Goal: Task Accomplishment & Management: Use online tool/utility

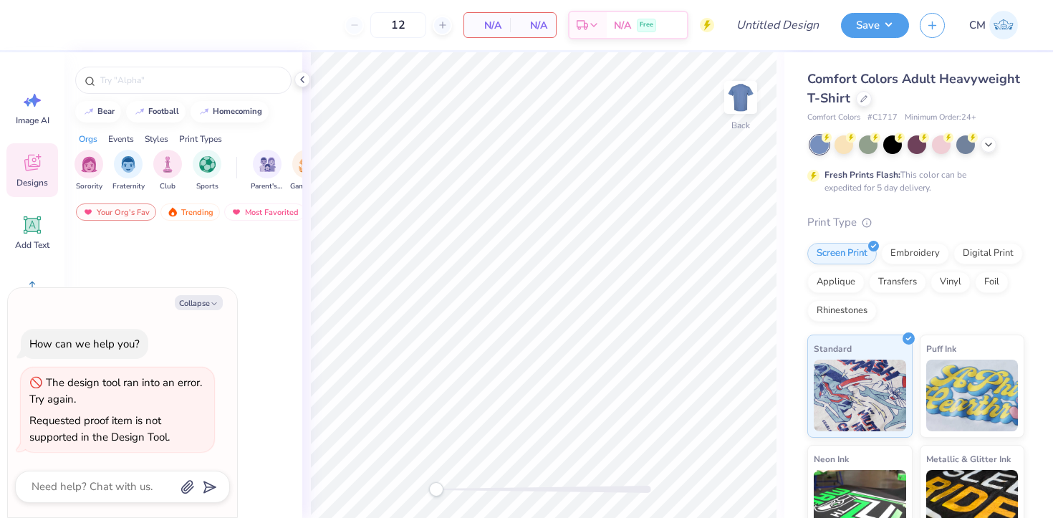
type textarea "x"
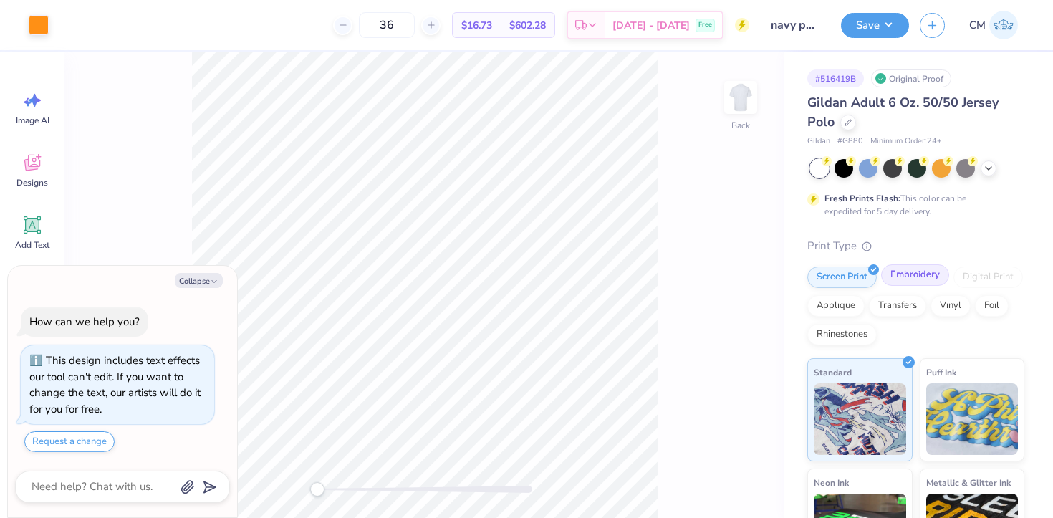
click at [925, 271] on div "Embroidery" at bounding box center [915, 274] width 68 height 21
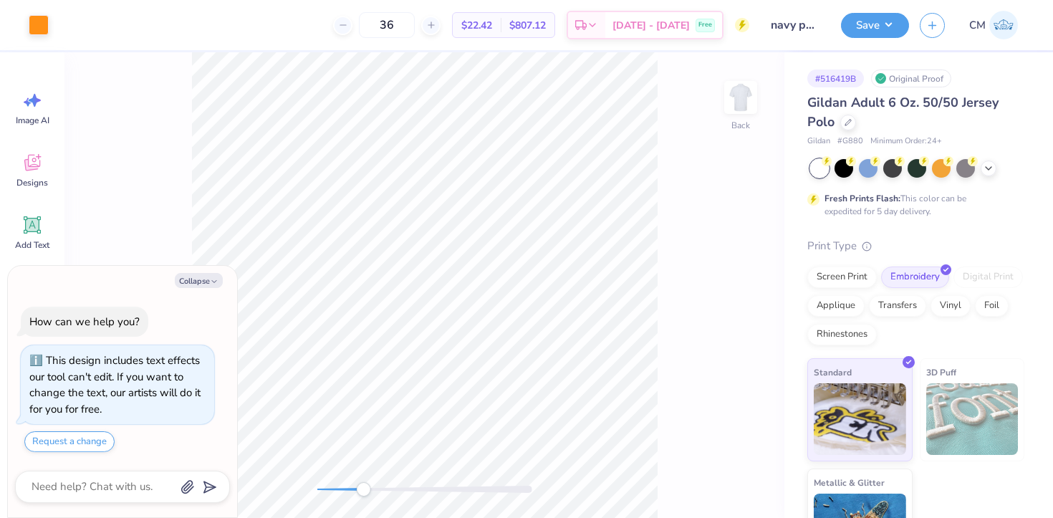
drag, startPoint x: 317, startPoint y: 483, endPoint x: 373, endPoint y: 490, distance: 56.2
click at [370, 490] on div "Accessibility label" at bounding box center [363, 489] width 14 height 14
drag, startPoint x: 372, startPoint y: 486, endPoint x: 405, endPoint y: 489, distance: 33.1
click at [405, 490] on div "Accessibility label" at bounding box center [405, 489] width 14 height 14
type textarea "x"
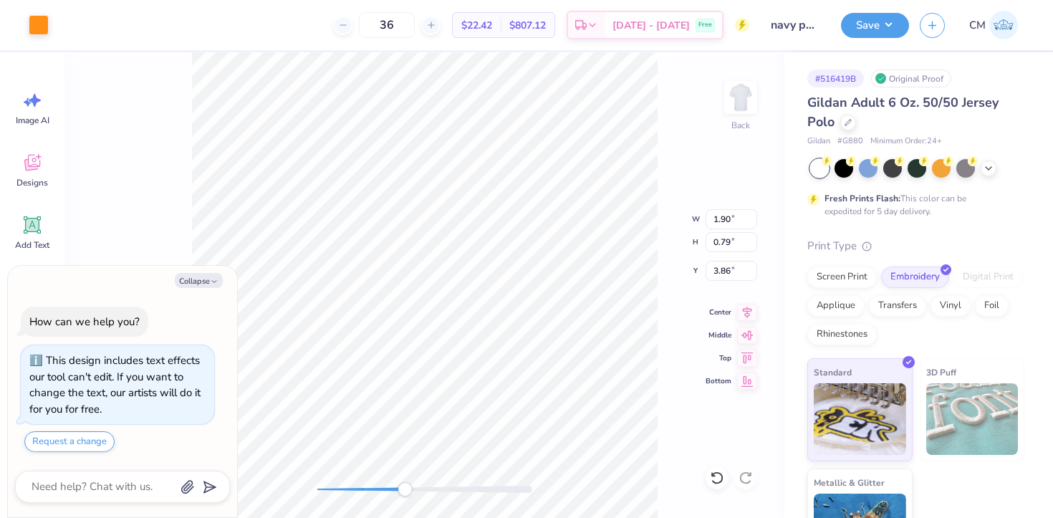
type input "3.79"
type textarea "x"
type input "3.79"
type textarea "x"
type input "0.71"
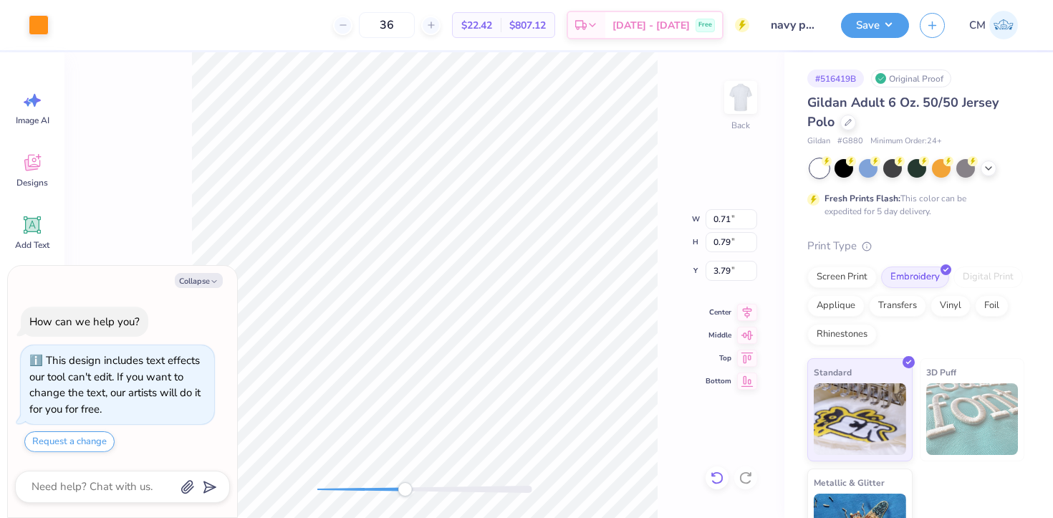
click at [715, 481] on icon at bounding box center [717, 478] width 14 height 14
click at [339, 466] on div "Back W 1.90 1.90 " H 0.79 0.79 " Y 3.79 3.79 " Center Middle Top Bottom" at bounding box center [424, 285] width 720 height 466
type textarea "x"
type input "2.97"
type input "0.68"
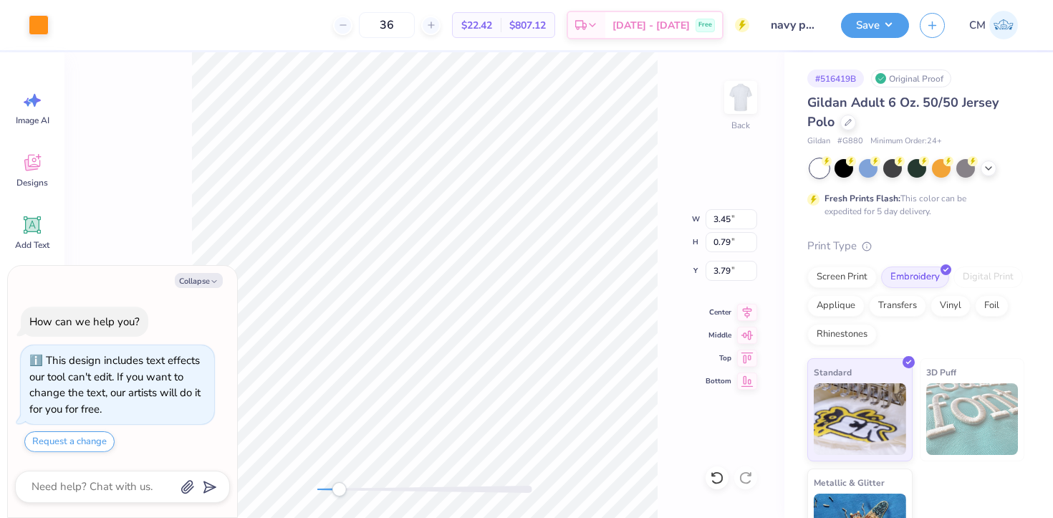
type input "3.90"
type textarea "x"
type input "1.60"
type input "0.66"
type input "3.92"
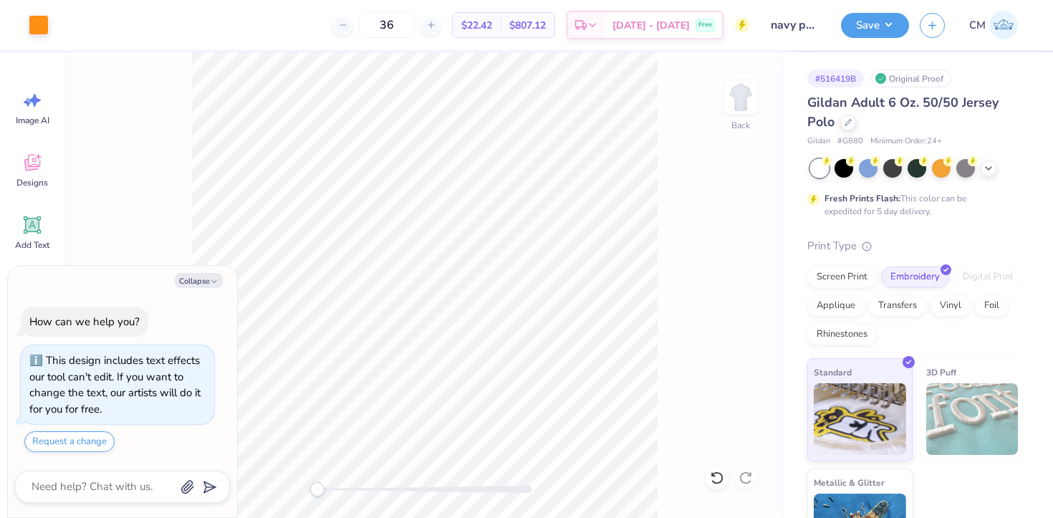
click at [306, 484] on div "Back" at bounding box center [424, 285] width 720 height 466
click at [367, 478] on div "Back" at bounding box center [424, 285] width 720 height 466
click at [715, 483] on icon at bounding box center [717, 477] width 12 height 13
click at [752, 476] on icon at bounding box center [745, 478] width 14 height 14
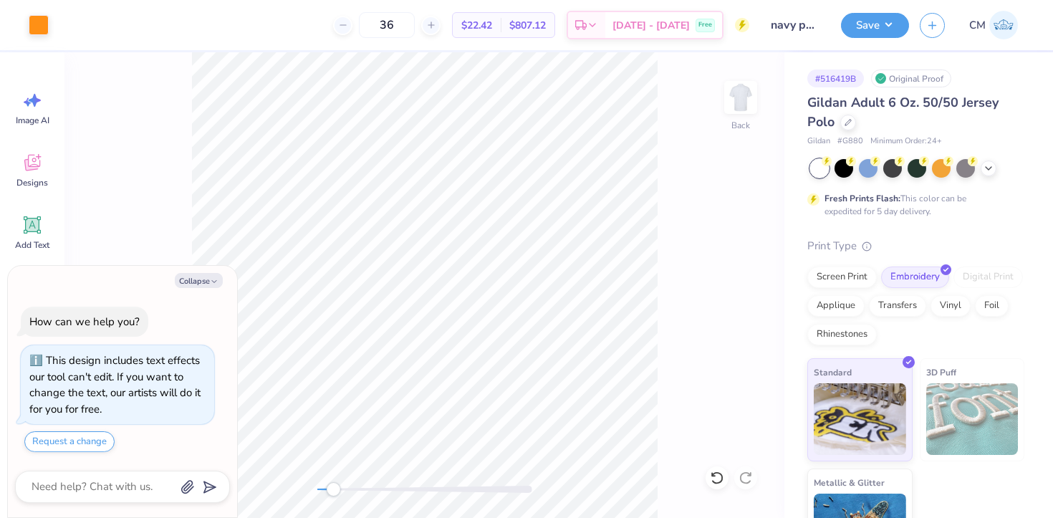
drag, startPoint x: 370, startPoint y: 488, endPoint x: 334, endPoint y: 487, distance: 35.8
click at [334, 487] on div "Accessibility label" at bounding box center [333, 489] width 14 height 14
click at [318, 478] on div "Back" at bounding box center [424, 285] width 720 height 466
drag, startPoint x: 317, startPoint y: 490, endPoint x: 348, endPoint y: 487, distance: 30.9
click at [348, 487] on div "Accessibility label" at bounding box center [347, 489] width 14 height 14
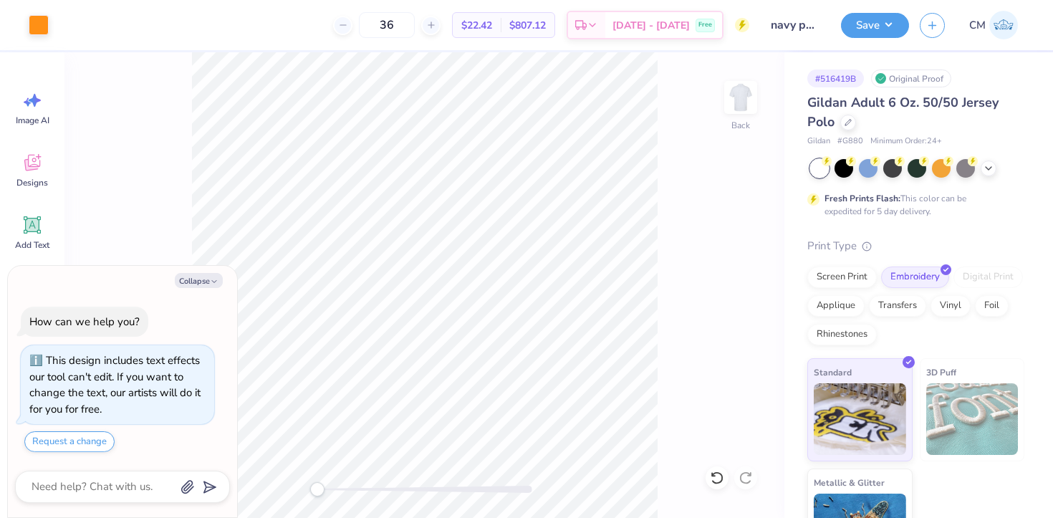
click at [314, 496] on div "Back" at bounding box center [424, 285] width 720 height 466
drag, startPoint x: 311, startPoint y: 491, endPoint x: 341, endPoint y: 491, distance: 30.1
click at [341, 491] on div "Accessibility label" at bounding box center [341, 489] width 14 height 14
drag, startPoint x: 345, startPoint y: 489, endPoint x: 387, endPoint y: 492, distance: 41.6
click at [387, 493] on div "Accessibility label" at bounding box center [387, 489] width 14 height 14
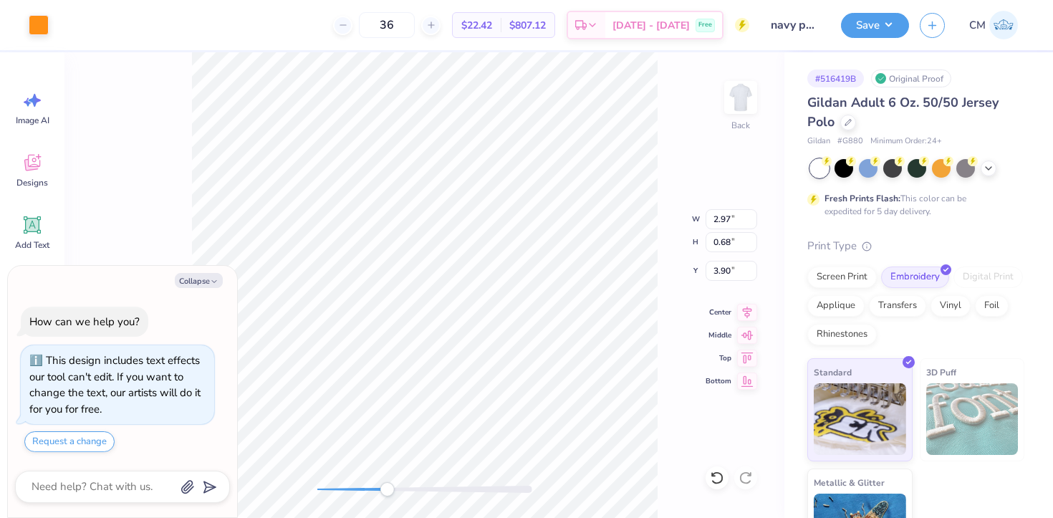
type textarea "x"
type input "2.86"
type input "0.65"
type input "3.92"
type textarea "x"
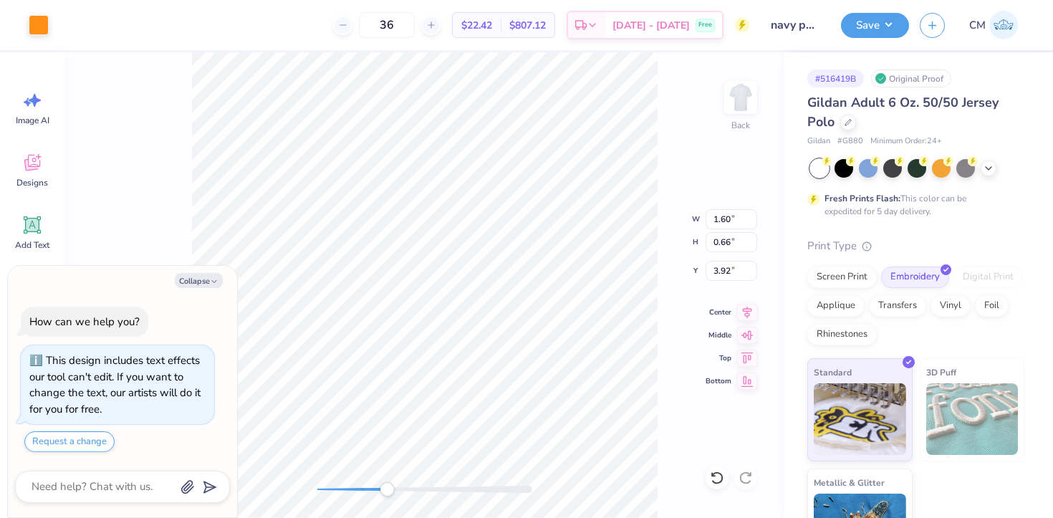
type input "1.45"
type input "0.60"
type input "3.98"
type textarea "x"
type input "1.50"
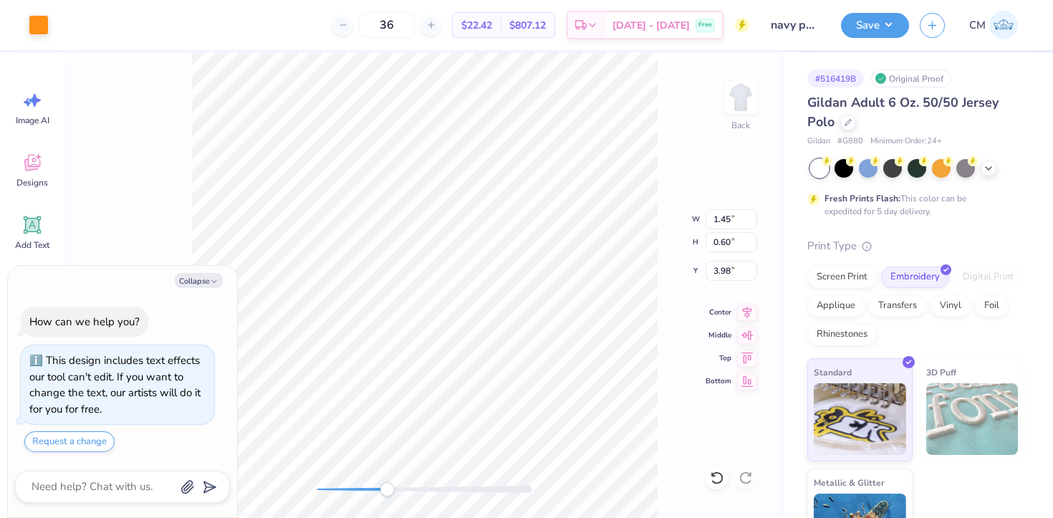
type input "0.62"
type input "3.96"
type textarea "x"
type input "3.92"
click at [335, 496] on div "Back" at bounding box center [424, 285] width 720 height 466
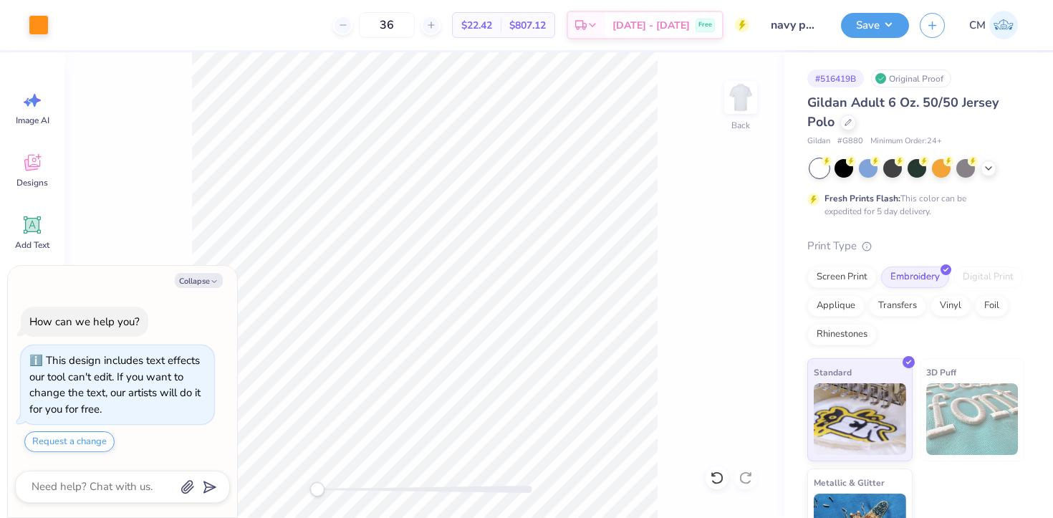
click at [306, 461] on div "Back" at bounding box center [424, 285] width 720 height 466
drag, startPoint x: 319, startPoint y: 491, endPoint x: 469, endPoint y: 492, distance: 150.4
click at [461, 492] on div "Accessibility label" at bounding box center [454, 489] width 14 height 14
click at [671, 294] on div "Back" at bounding box center [424, 285] width 720 height 466
type textarea "x"
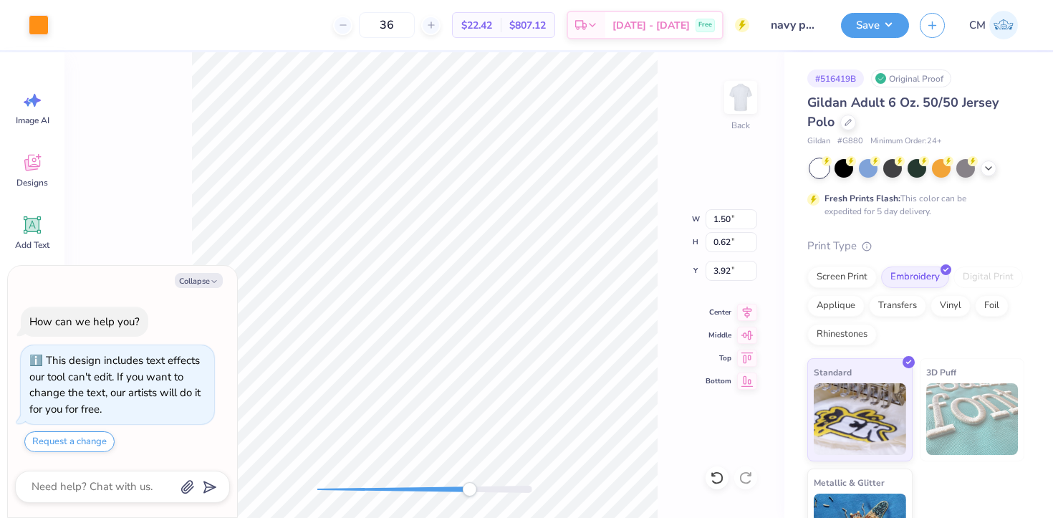
type input "1.59"
type input "0.66"
drag, startPoint x: 468, startPoint y: 488, endPoint x: 503, endPoint y: 487, distance: 35.1
click at [503, 487] on div "Accessibility label" at bounding box center [502, 489] width 14 height 14
click at [713, 330] on div "Back" at bounding box center [424, 285] width 720 height 466
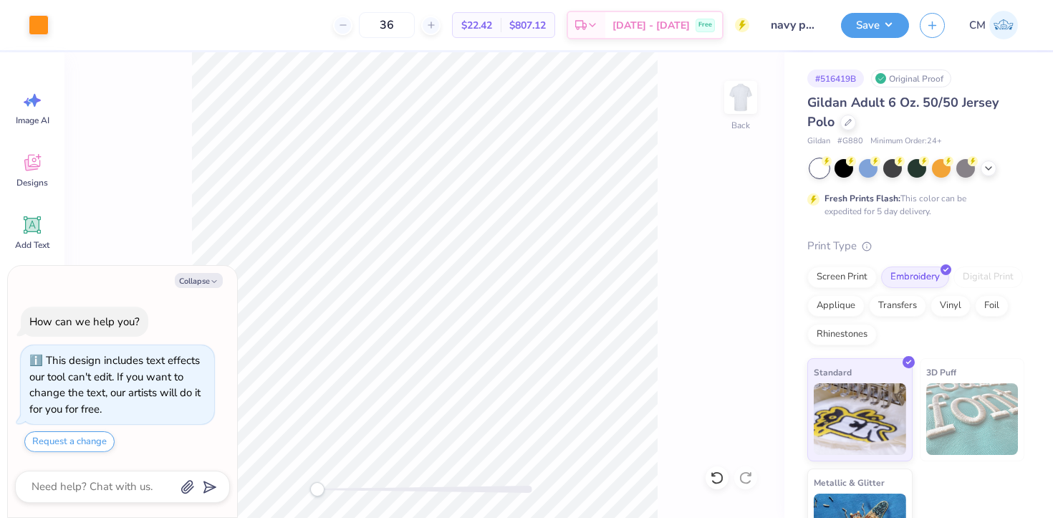
click at [305, 474] on div "Back" at bounding box center [424, 285] width 720 height 466
click at [862, 25] on button "Save" at bounding box center [875, 23] width 68 height 25
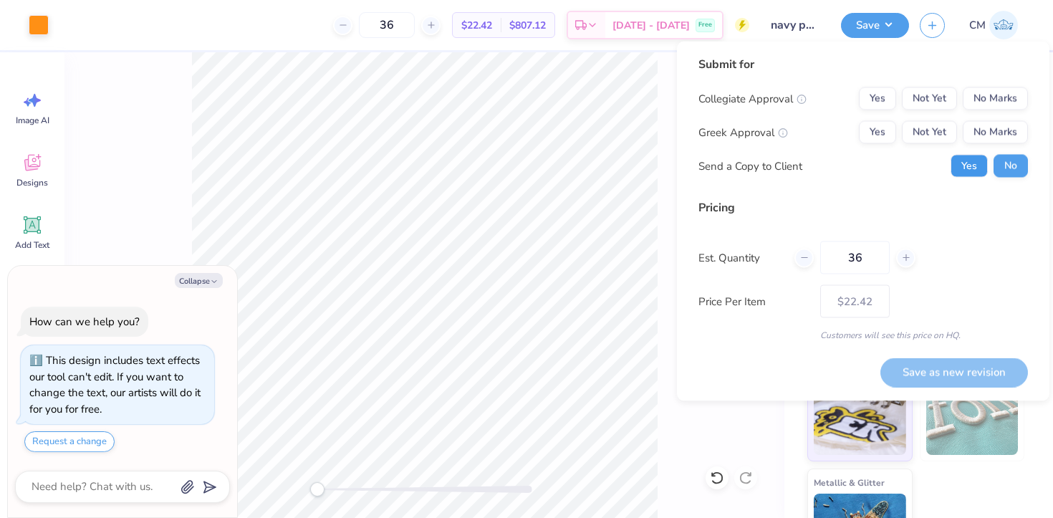
click at [968, 175] on button "Yes" at bounding box center [968, 166] width 37 height 23
click at [888, 136] on button "Yes" at bounding box center [877, 132] width 37 height 23
click at [977, 105] on button "No Marks" at bounding box center [995, 98] width 65 height 23
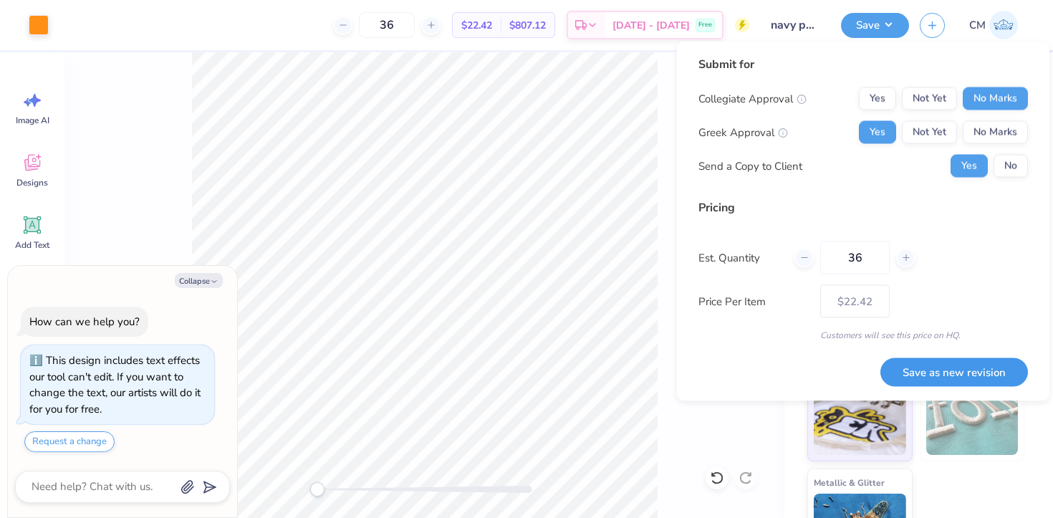
click at [922, 370] on button "Save as new revision" at bounding box center [954, 371] width 148 height 29
type textarea "x"
type input "– –"
type textarea "x"
type input "$22.42"
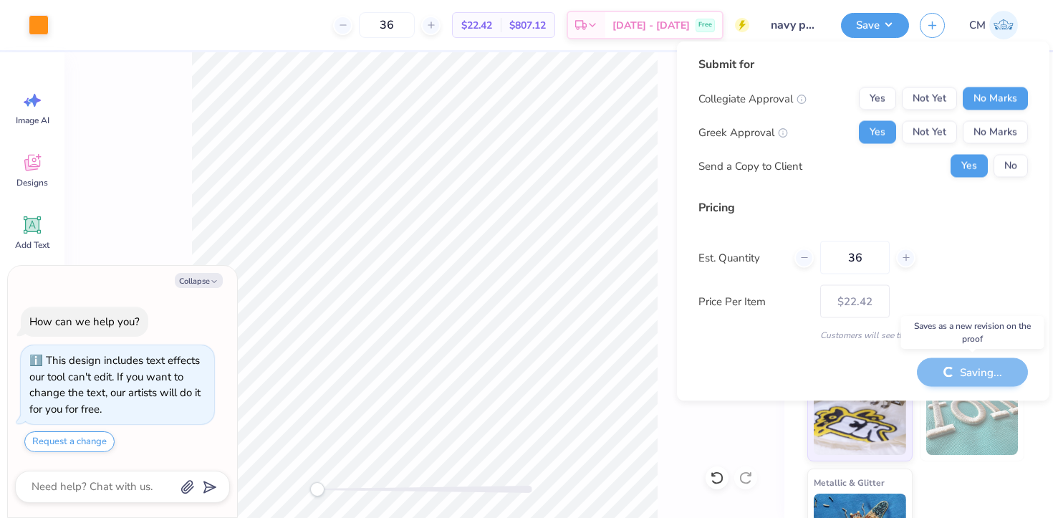
type textarea "x"
type input "– –"
type textarea "x"
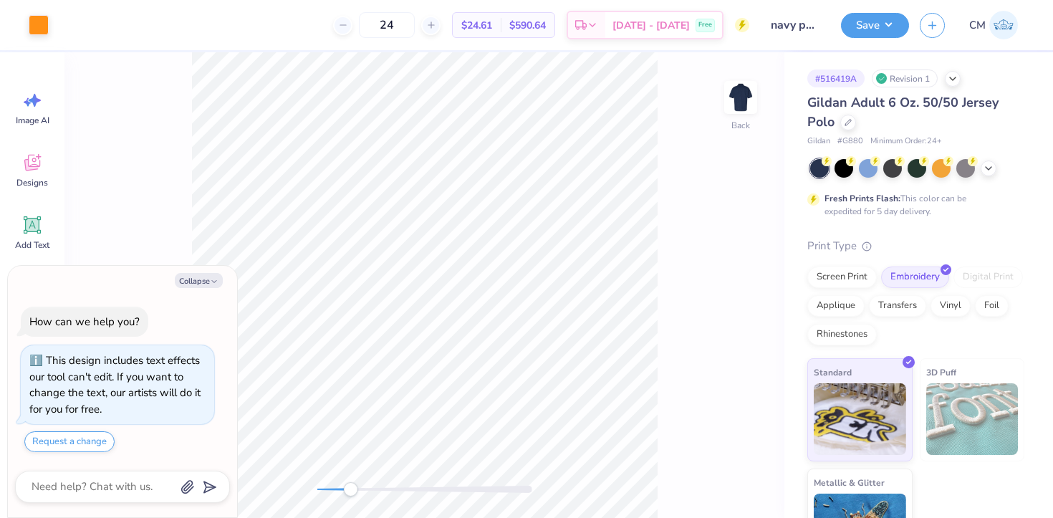
drag, startPoint x: 317, startPoint y: 487, endPoint x: 350, endPoint y: 487, distance: 33.7
click at [350, 487] on div "Accessibility label" at bounding box center [350, 489] width 14 height 14
click at [408, 503] on div "Back" at bounding box center [424, 285] width 720 height 466
drag, startPoint x: 407, startPoint y: 488, endPoint x: 469, endPoint y: 488, distance: 62.3
click at [469, 488] on div "Accessibility label" at bounding box center [468, 489] width 14 height 14
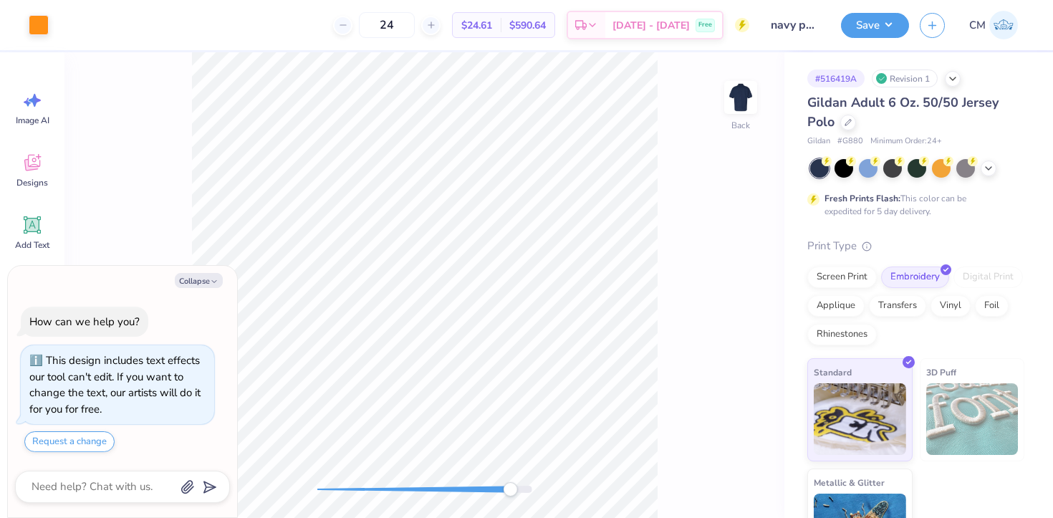
drag, startPoint x: 473, startPoint y: 496, endPoint x: 523, endPoint y: 488, distance: 49.9
click at [523, 491] on div at bounding box center [424, 489] width 215 height 14
click at [385, 458] on div "Back W 1.90 1.90 " H 0.79 0.79 " Y 3.86 3.86 " Center Middle Top Bottom" at bounding box center [424, 285] width 720 height 466
type textarea "x"
type input "3.79"
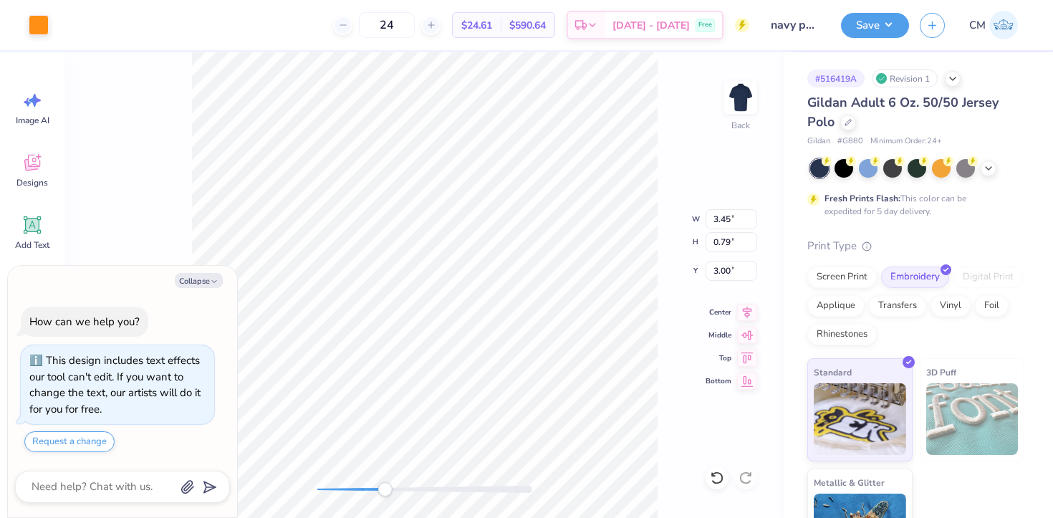
type textarea "x"
type input "3.69"
type textarea "x"
type input "3.12"
type input "0.71"
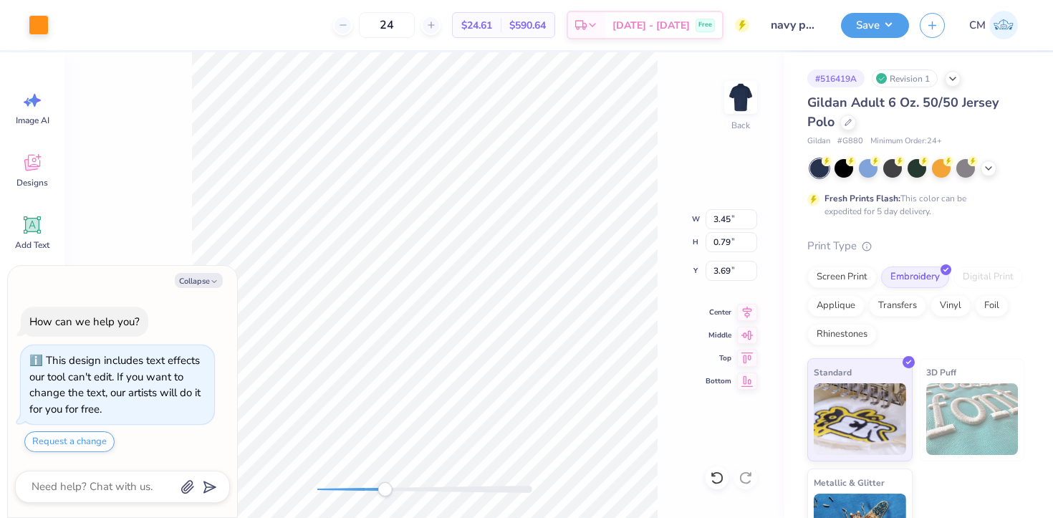
type input "3.77"
type textarea "x"
type input "1.76"
type input "0.73"
type input "3.85"
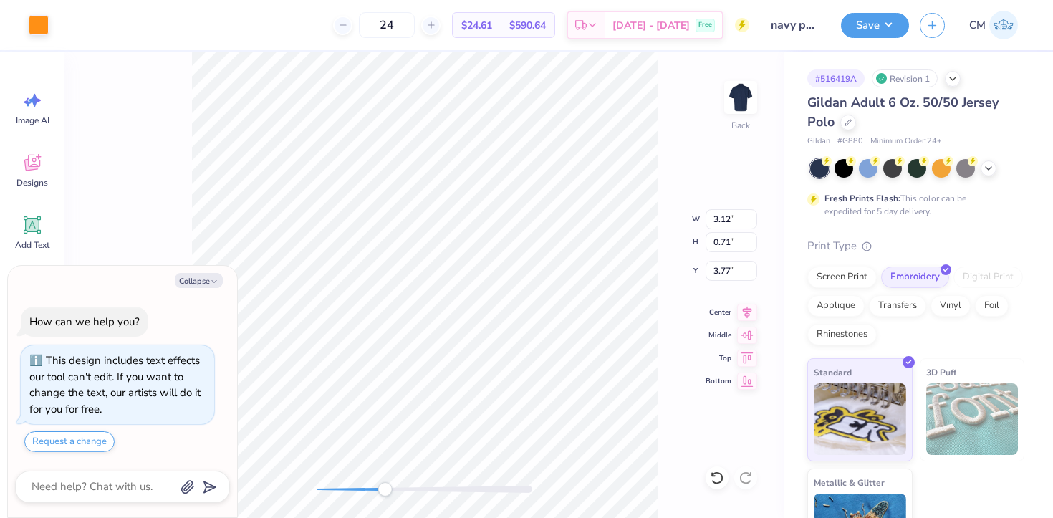
type textarea "x"
type input "3.85"
click at [294, 475] on div "Back" at bounding box center [424, 285] width 720 height 466
drag, startPoint x: 319, startPoint y: 488, endPoint x: 342, endPoint y: 486, distance: 23.0
click at [342, 487] on div "Accessibility label" at bounding box center [341, 489] width 14 height 14
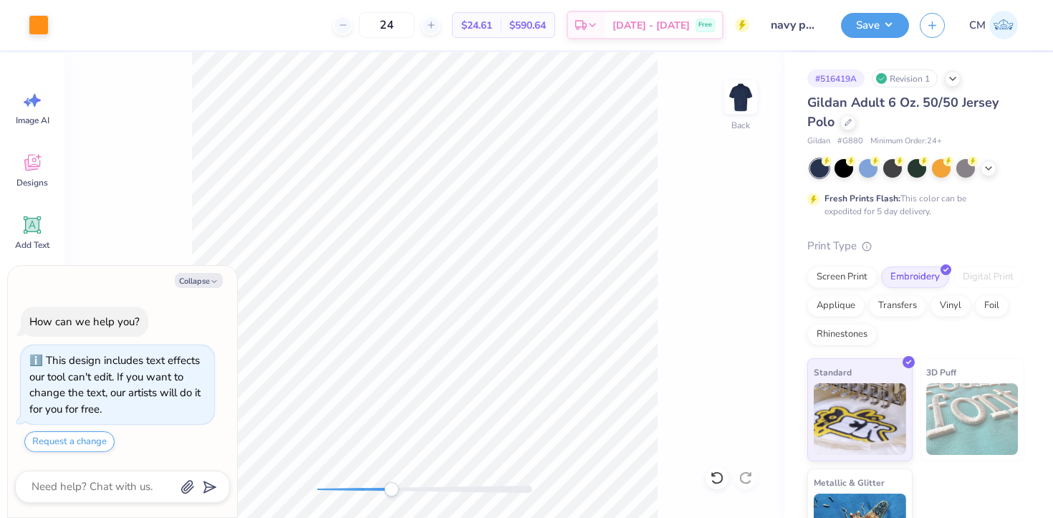
click at [398, 480] on div "Back" at bounding box center [424, 285] width 720 height 466
drag, startPoint x: 395, startPoint y: 488, endPoint x: 391, endPoint y: 482, distance: 7.4
click at [391, 482] on div "Accessibility label" at bounding box center [392, 489] width 14 height 14
click at [718, 476] on icon at bounding box center [717, 478] width 14 height 14
click at [498, 459] on div "Back" at bounding box center [424, 285] width 720 height 466
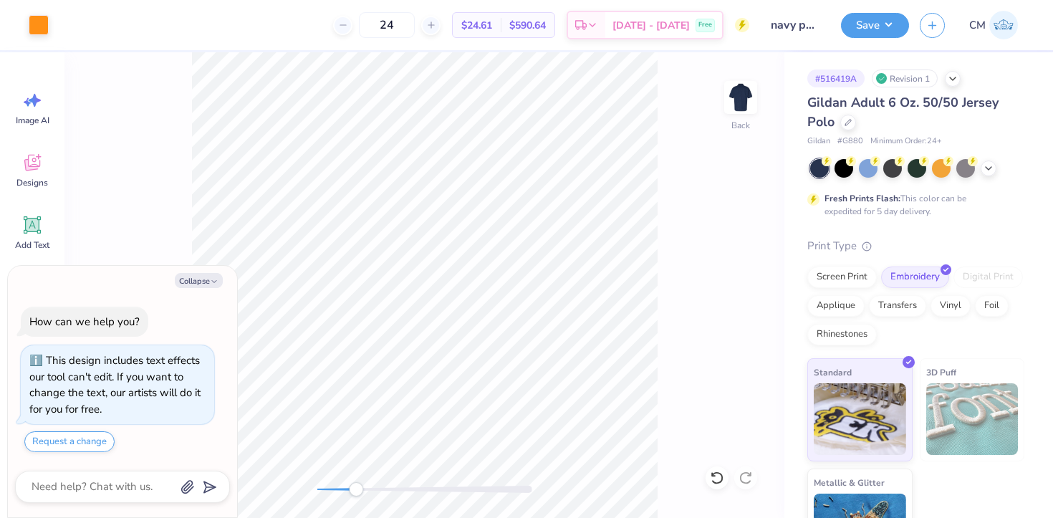
drag, startPoint x: 507, startPoint y: 491, endPoint x: 212, endPoint y: 473, distance: 295.6
click at [212, 473] on body "Art colors 24 $24.61 Per Item $590.64 Total Est. Delivery Sep 22 - 25 Free Desi…" at bounding box center [526, 259] width 1053 height 518
click at [877, 26] on button "Save" at bounding box center [875, 23] width 68 height 25
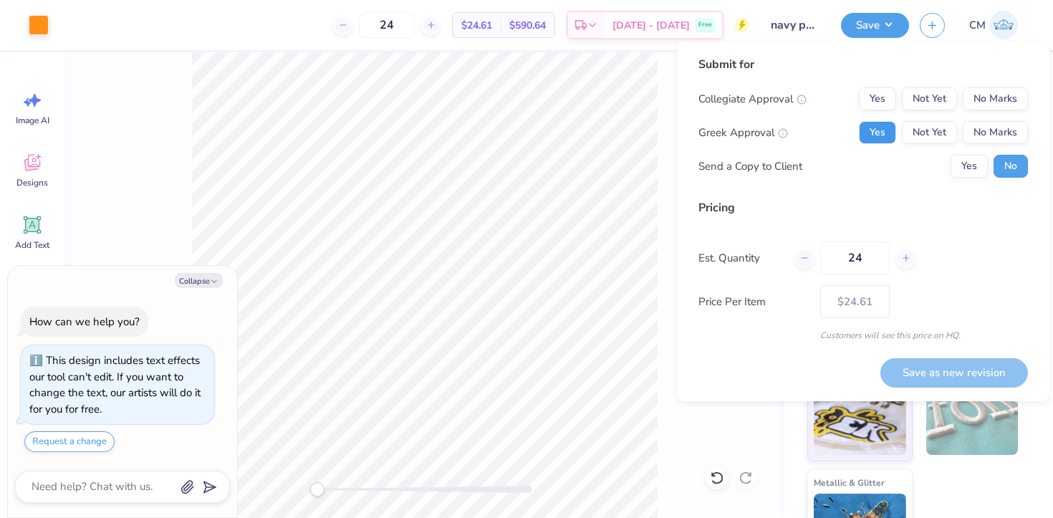
click at [875, 139] on button "Yes" at bounding box center [877, 132] width 37 height 23
click at [1007, 100] on button "No Marks" at bounding box center [995, 98] width 65 height 23
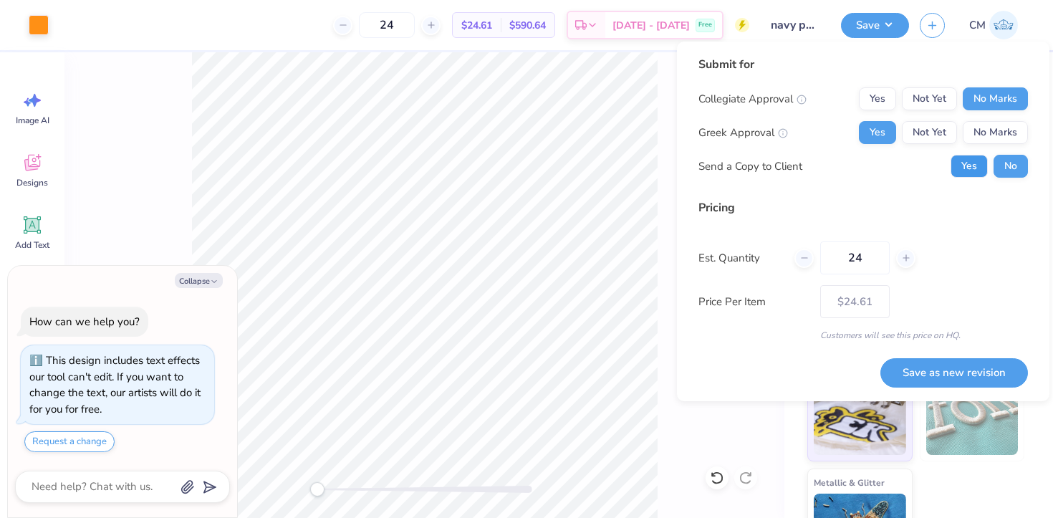
click at [966, 166] on button "Yes" at bounding box center [968, 166] width 37 height 23
click at [955, 382] on button "Save as new revision" at bounding box center [954, 372] width 148 height 29
type textarea "x"
type input "– –"
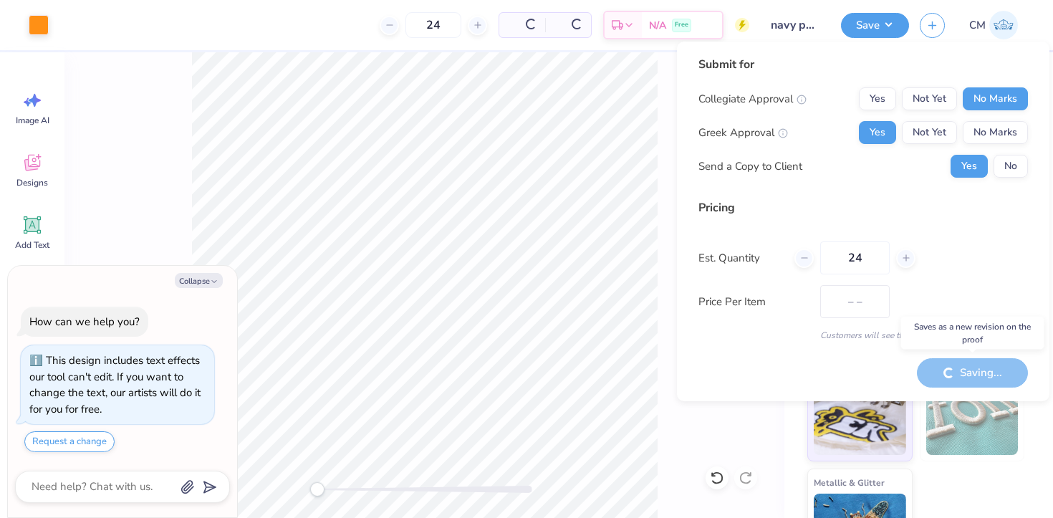
type textarea "x"
type input "$24.61"
type textarea "x"
type input "– –"
type textarea "x"
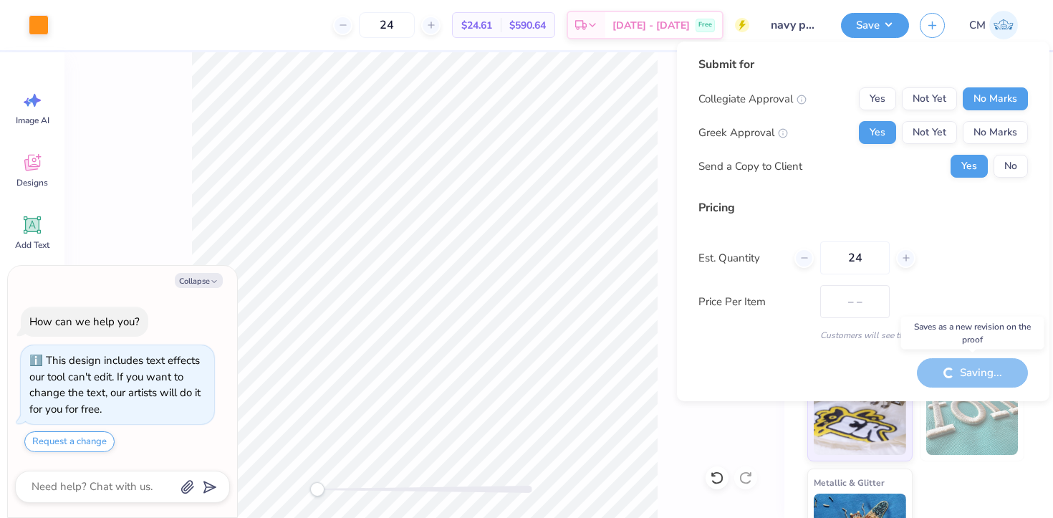
type input "$24.61"
